Goal: Transaction & Acquisition: Subscribe to service/newsletter

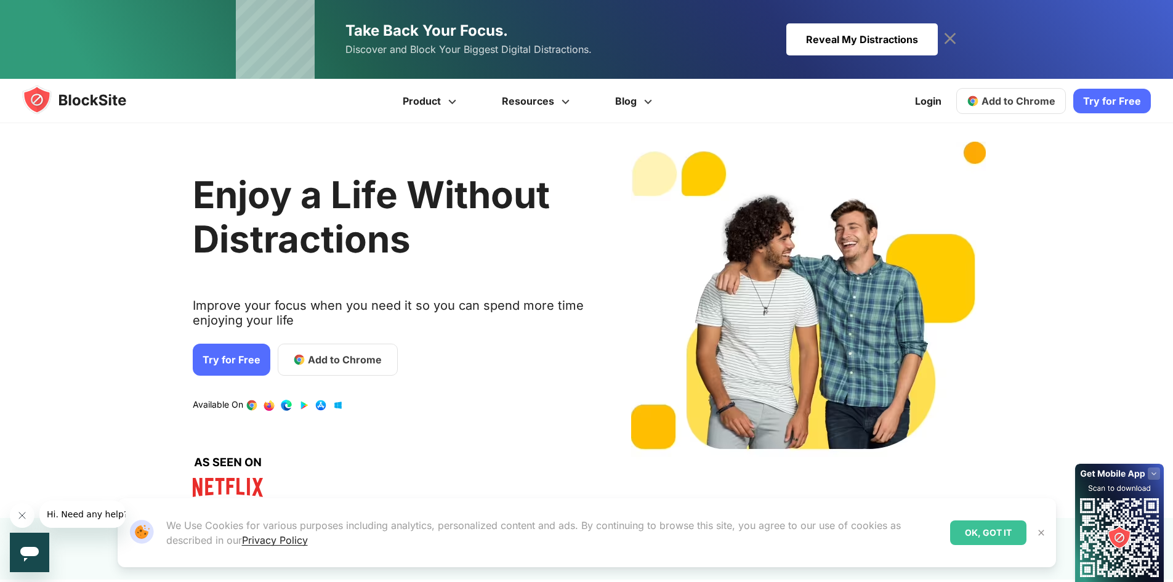
click at [895, 37] on div "Reveal My Distractions" at bounding box center [861, 39] width 151 height 32
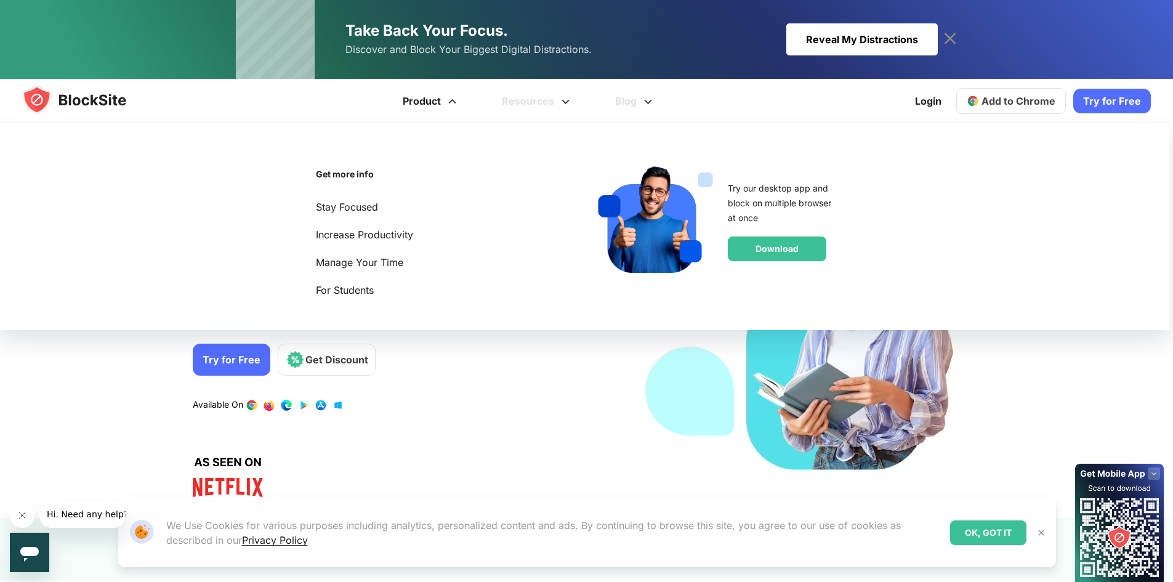
click at [441, 103] on link "Product" at bounding box center [431, 101] width 99 height 44
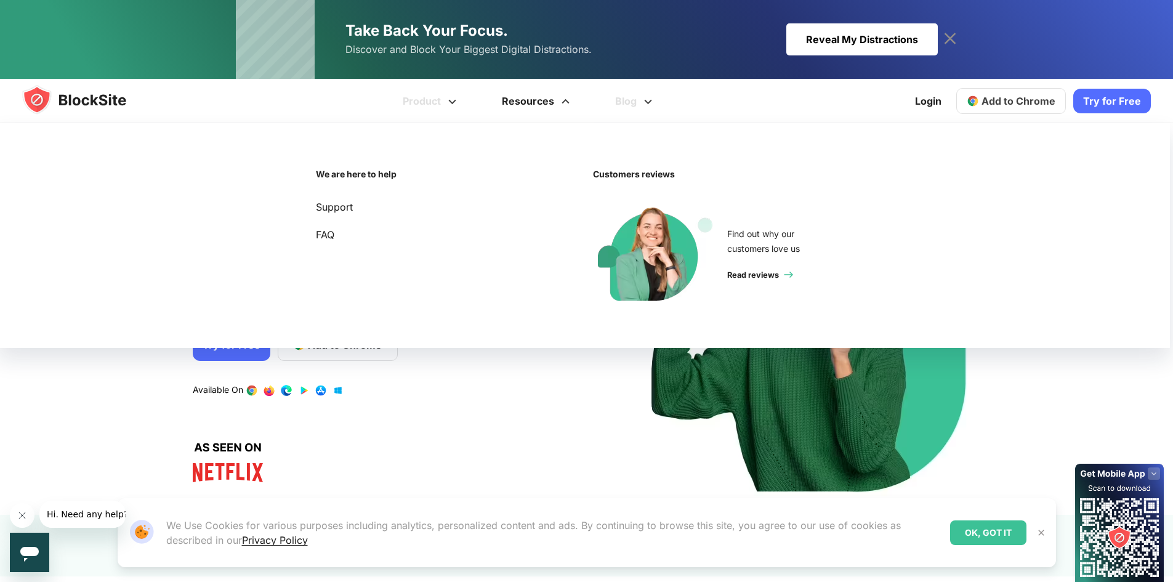
click at [552, 102] on link "Resources" at bounding box center [537, 101] width 113 height 44
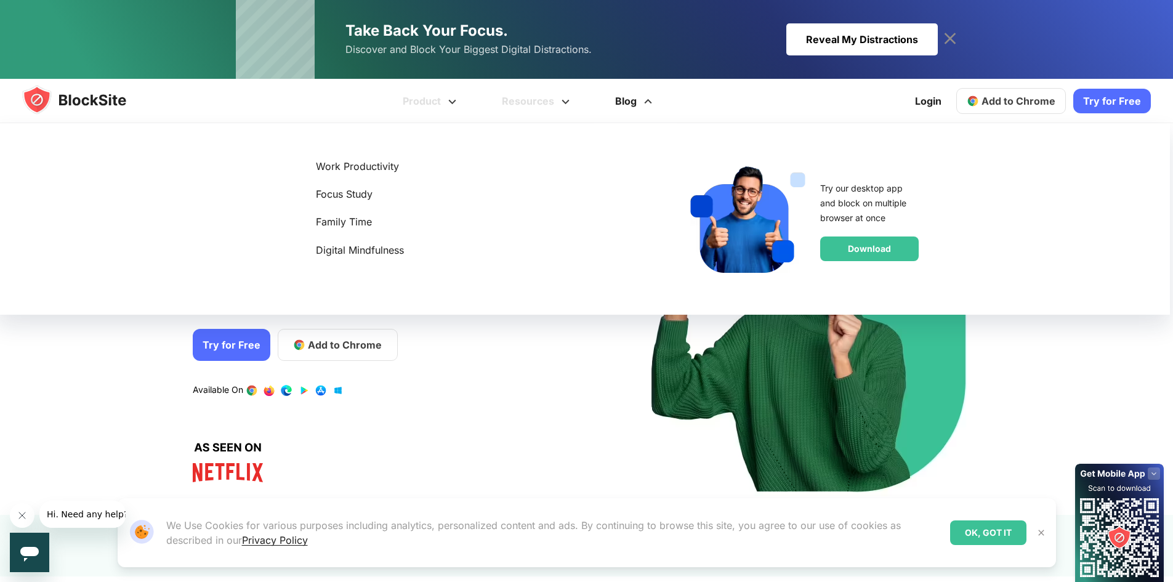
click at [620, 102] on link "Blog" at bounding box center [635, 101] width 82 height 44
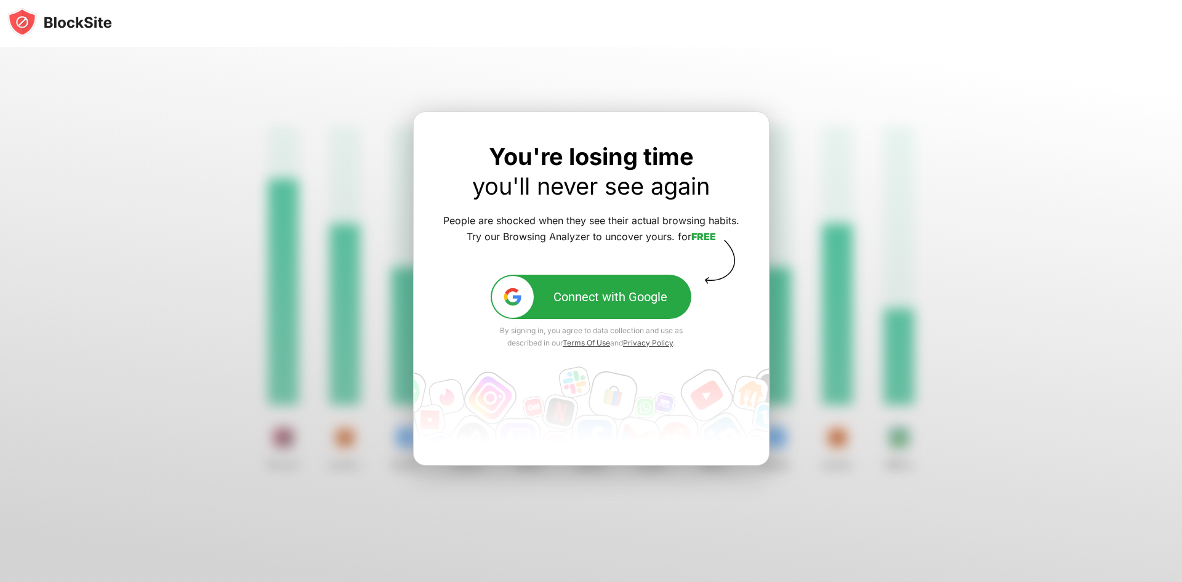
click at [637, 292] on div "Connect with Google" at bounding box center [610, 296] width 114 height 15
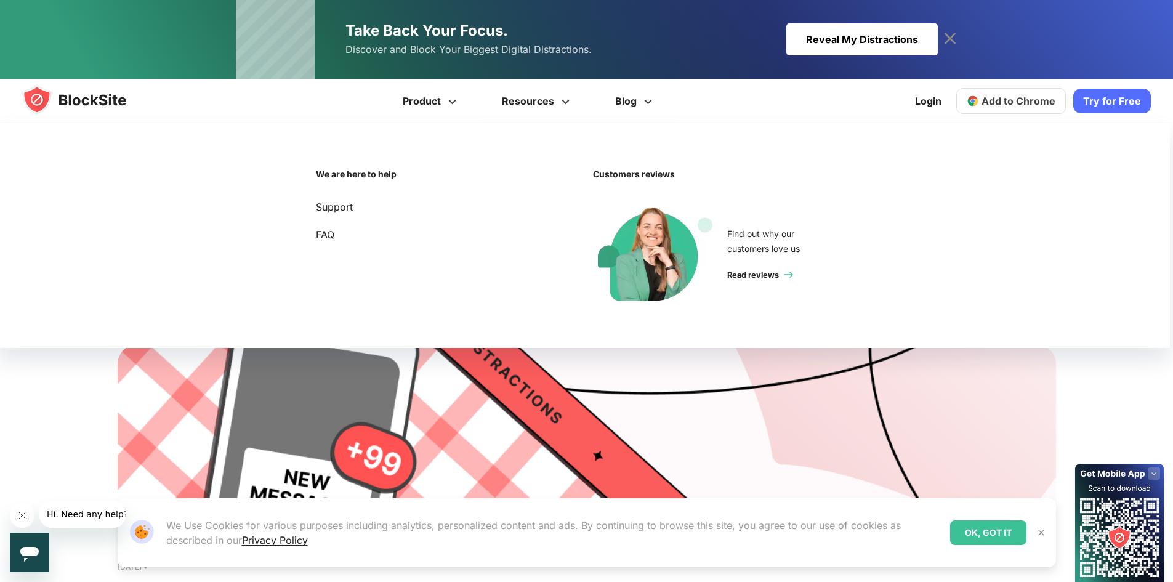
click at [525, 26] on div "Take Back Your Focus. Discover and Block Your Biggest Digital Distractions. Rev…" at bounding box center [468, 40] width 246 height 38
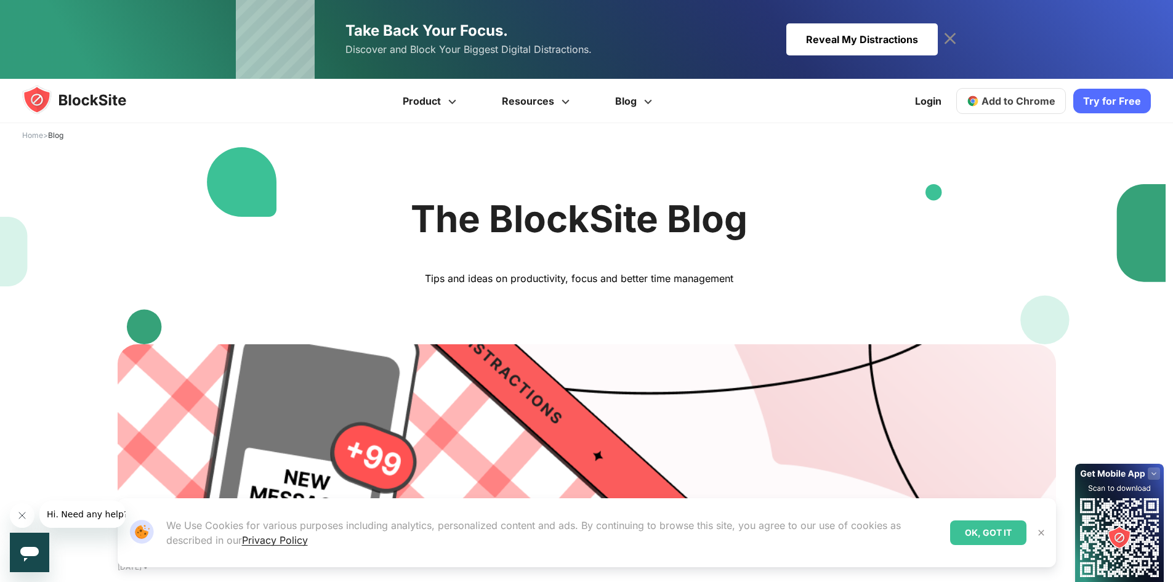
click at [1110, 102] on link "Try for Free" at bounding box center [1112, 101] width 78 height 25
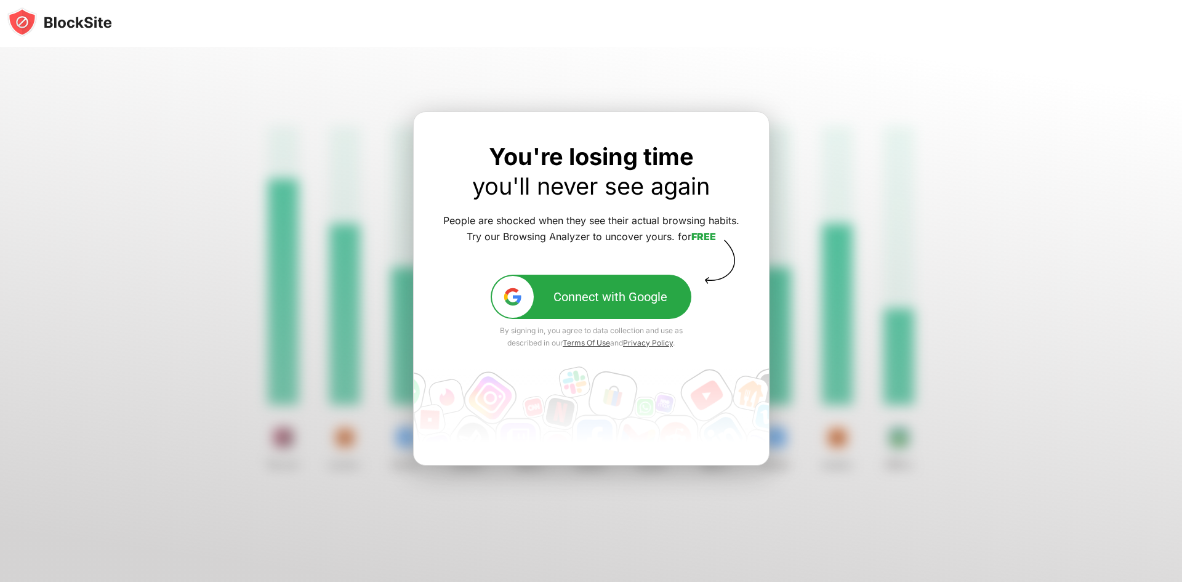
click at [465, 78] on div at bounding box center [591, 314] width 1182 height 535
click at [606, 300] on div "Connect with Google" at bounding box center [610, 296] width 114 height 15
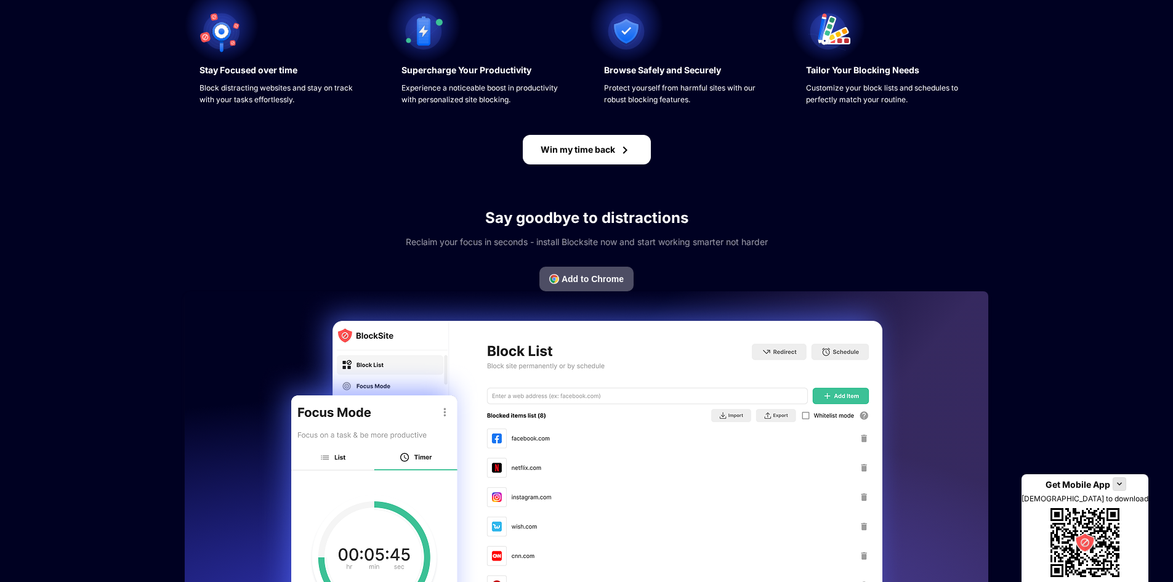
scroll to position [471, 0]
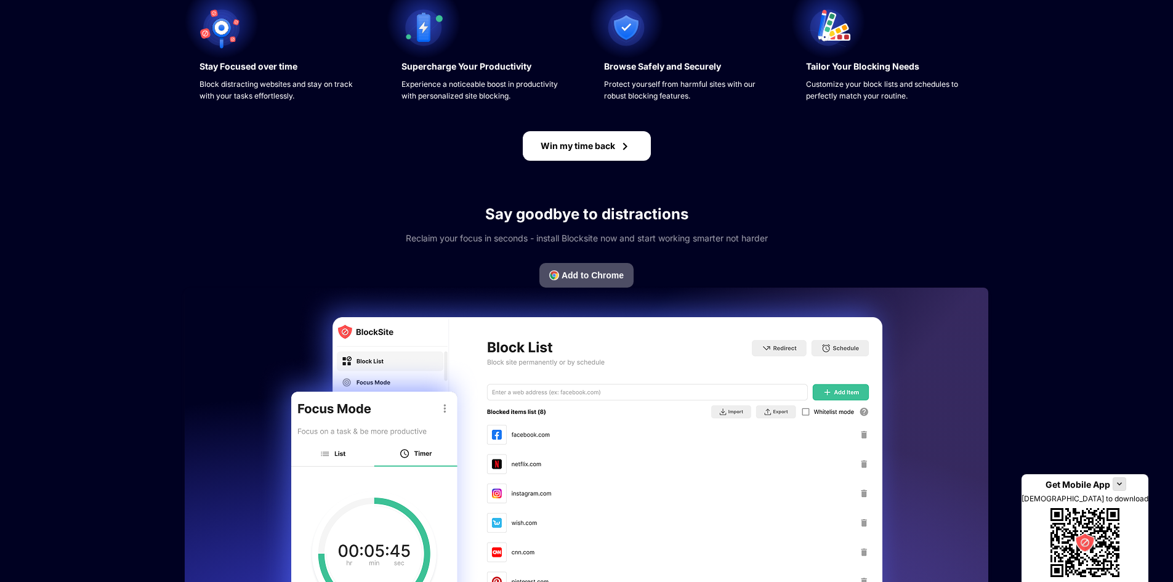
drag, startPoint x: 1148, startPoint y: 249, endPoint x: 1151, endPoint y: 308, distance: 59.2
click at [1151, 308] on div "Oops, there's nothing to see for now. We find it hard to believe that you have …" at bounding box center [586, 364] width 1173 height 1670
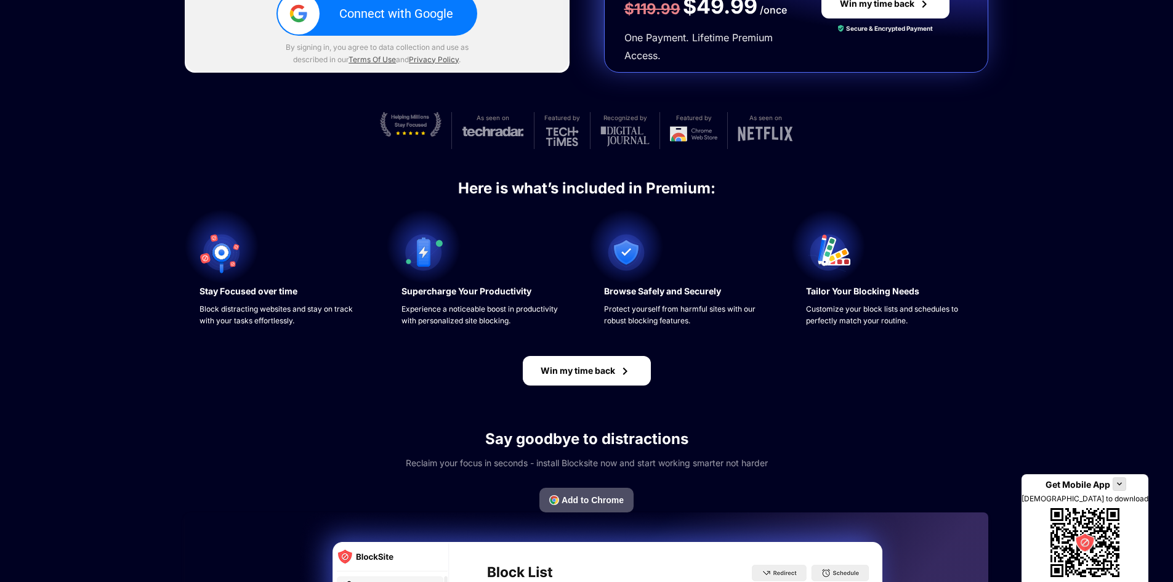
scroll to position [59, 0]
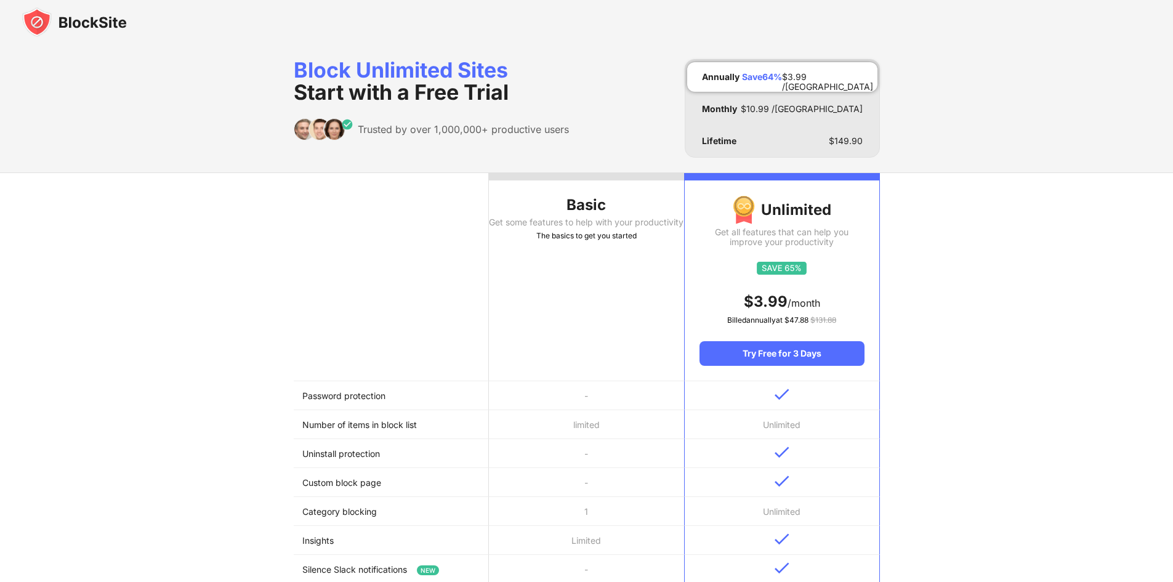
click at [581, 339] on th "Basic Get some features to help with your productivity The basics to get you st…" at bounding box center [586, 277] width 195 height 208
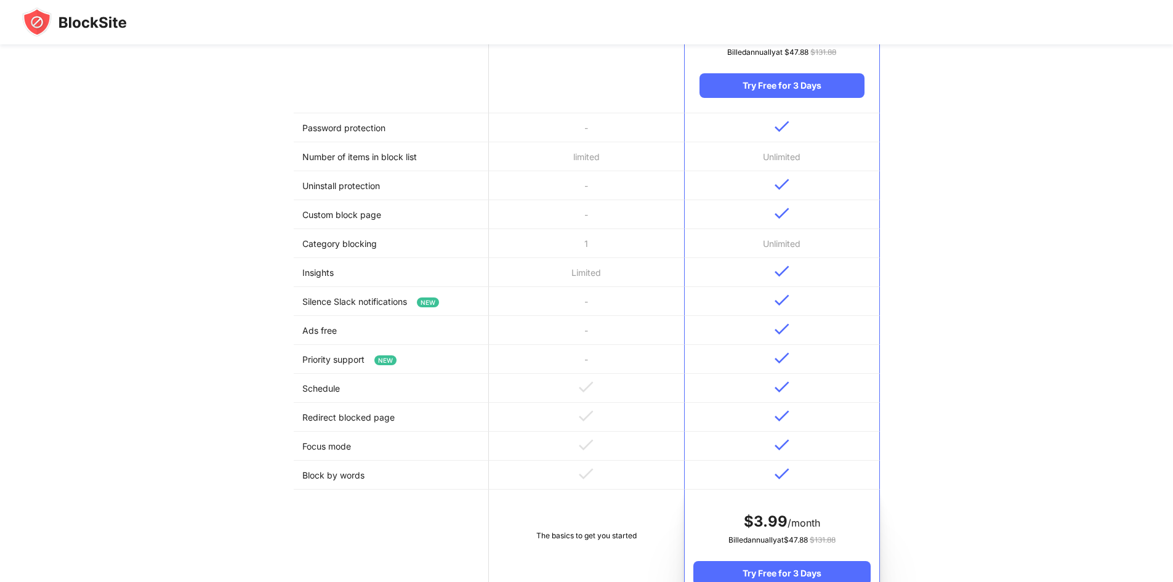
scroll to position [267, 0]
